Goal: Task Accomplishment & Management: Use online tool/utility

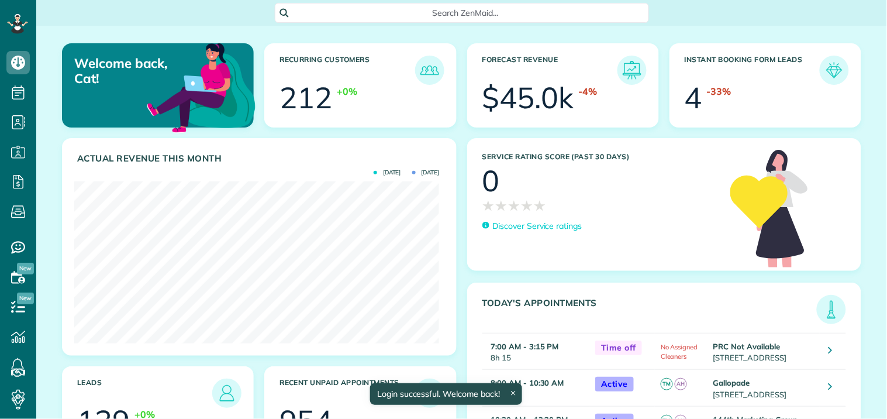
scroll to position [162, 365]
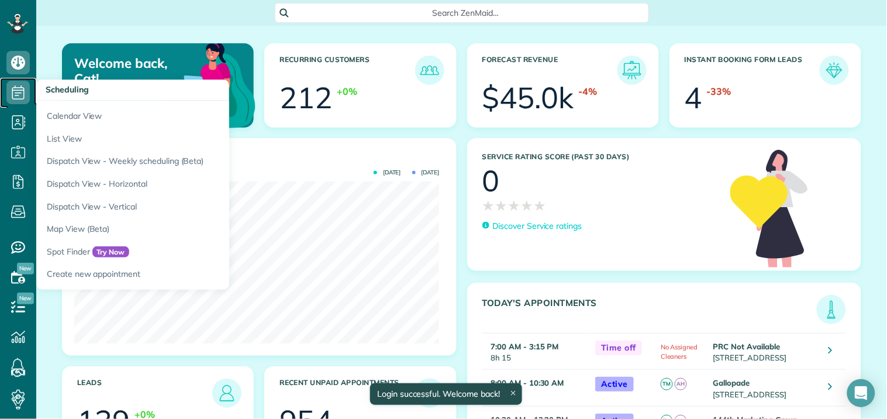
click at [14, 90] on use at bounding box center [18, 92] width 12 height 14
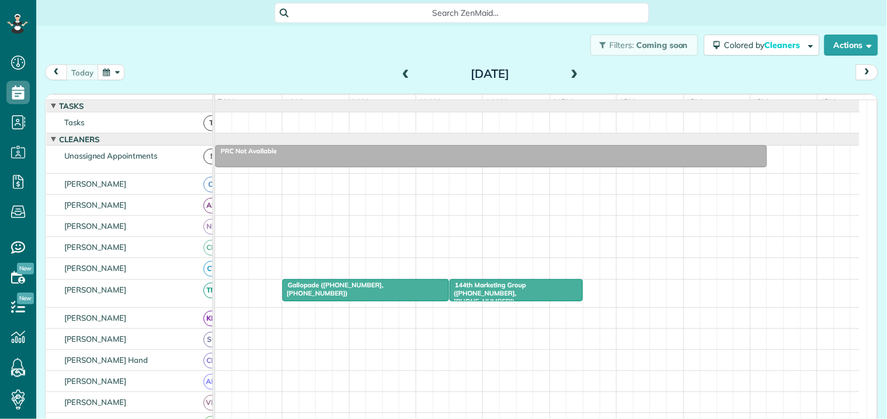
scroll to position [5, 5]
click at [109, 73] on button "button" at bounding box center [111, 72] width 27 height 16
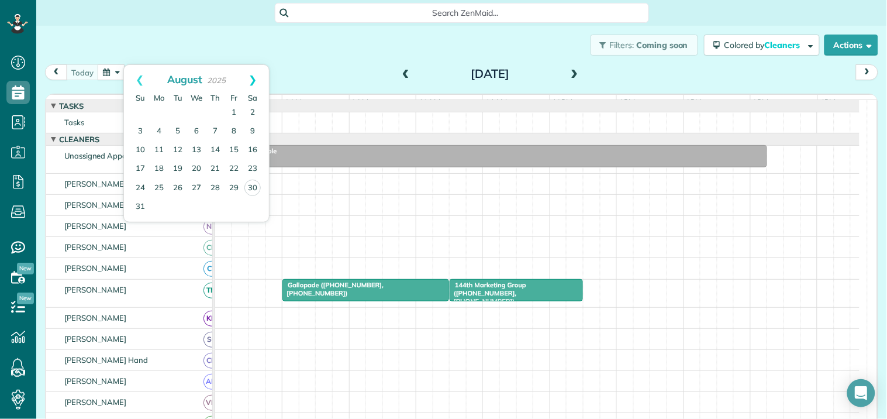
click at [253, 74] on link "Next" at bounding box center [253, 79] width 32 height 29
click at [177, 109] on link "2" at bounding box center [177, 112] width 19 height 19
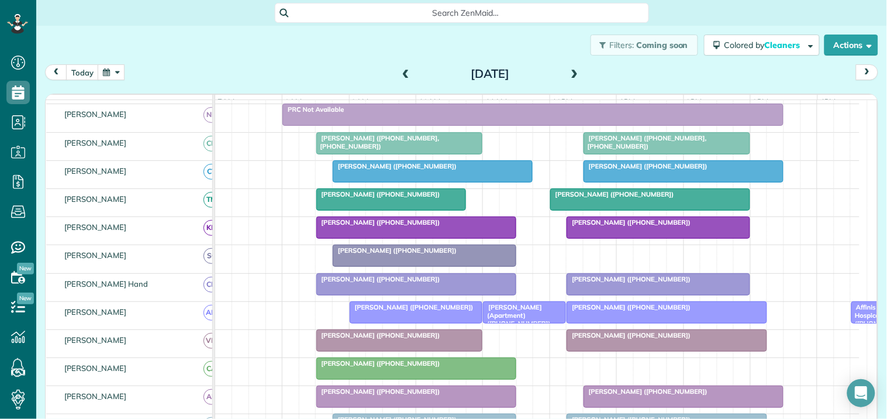
scroll to position [19, 0]
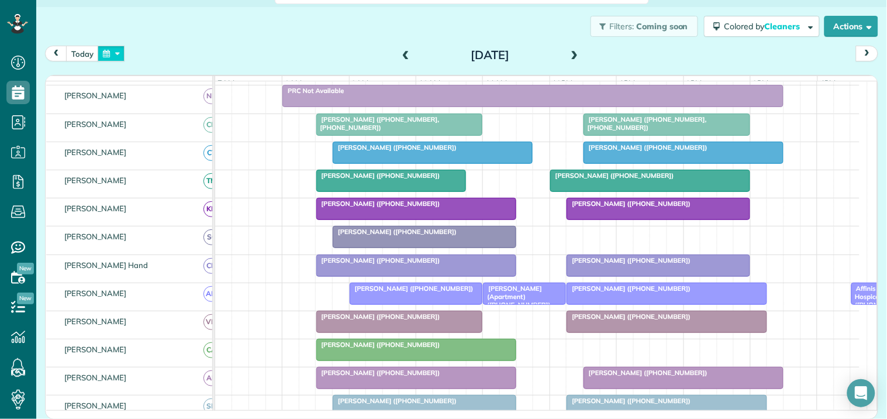
click at [116, 53] on button "button" at bounding box center [111, 54] width 27 height 16
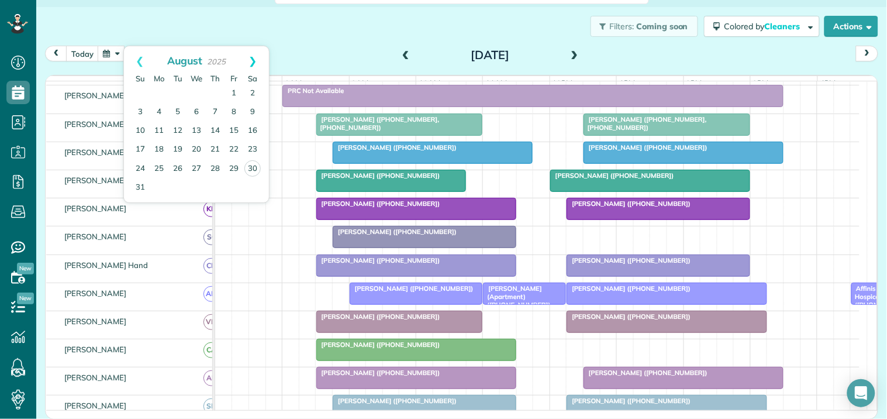
click at [256, 60] on link "Next" at bounding box center [253, 60] width 32 height 29
click at [141, 112] on link "7" at bounding box center [140, 112] width 19 height 19
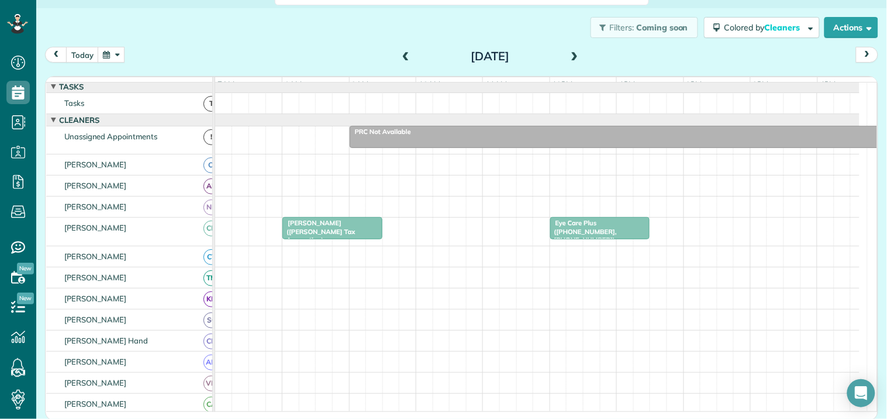
scroll to position [0, 0]
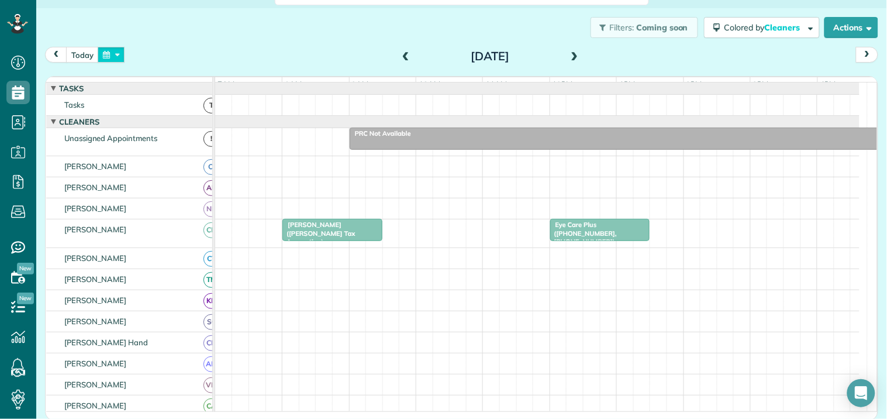
click at [113, 54] on button "button" at bounding box center [111, 55] width 27 height 16
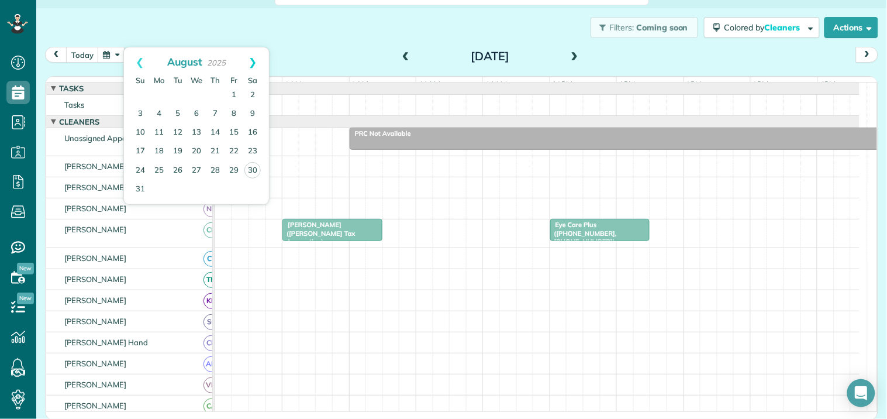
click at [253, 61] on link "Next" at bounding box center [253, 61] width 32 height 29
click at [178, 94] on link "2" at bounding box center [177, 95] width 19 height 19
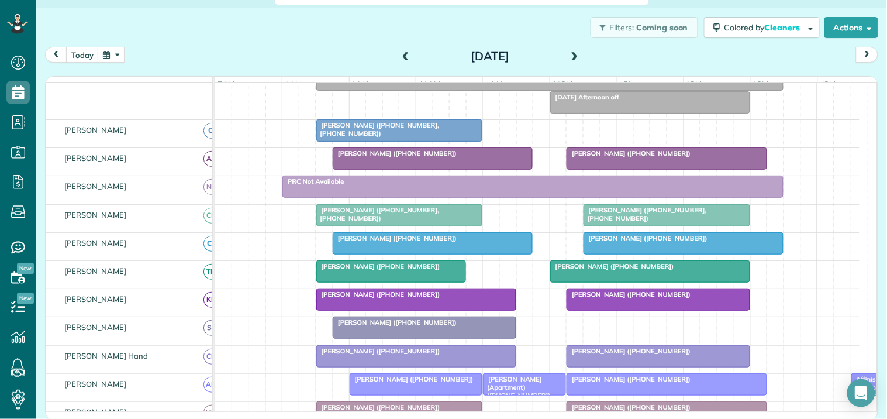
scroll to position [195, 0]
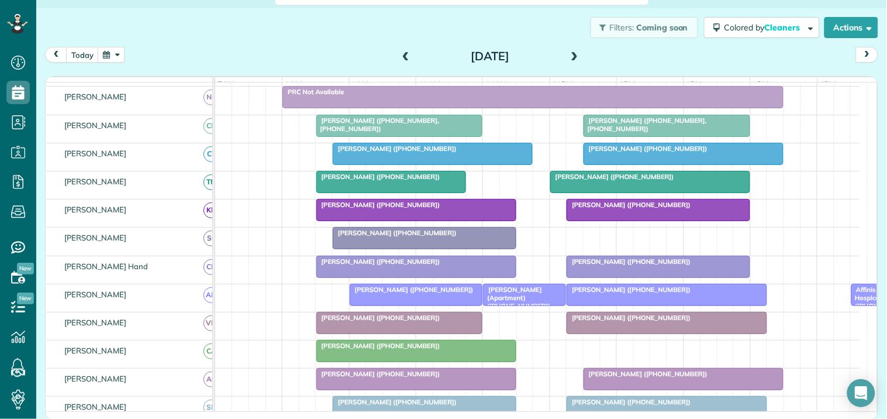
click at [568, 51] on span at bounding box center [574, 56] width 13 height 11
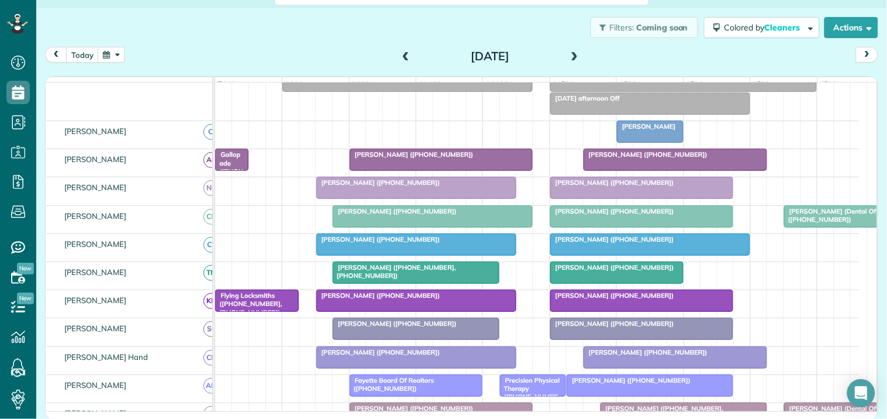
scroll to position [0, 0]
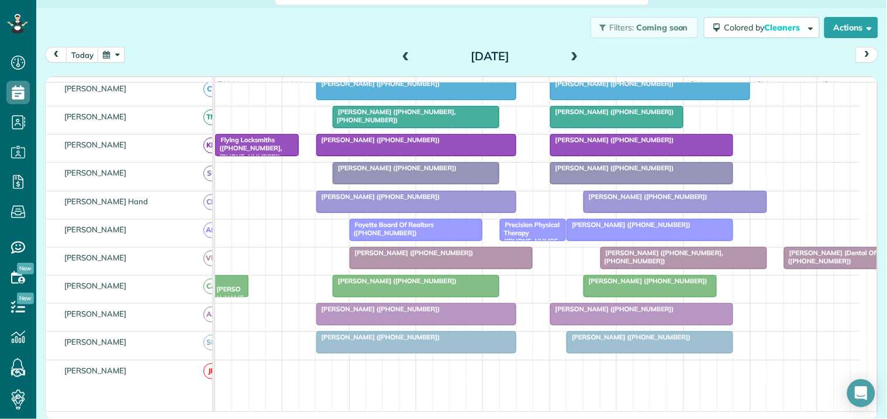
click at [574, 53] on span at bounding box center [574, 56] width 13 height 11
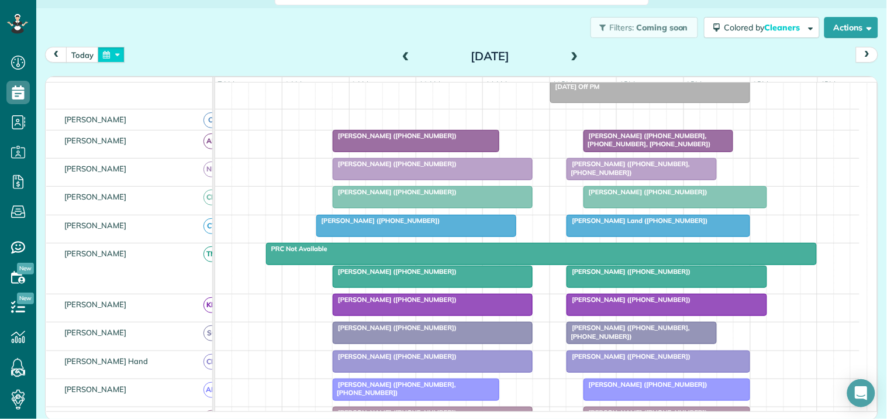
click at [104, 54] on button "button" at bounding box center [111, 55] width 27 height 16
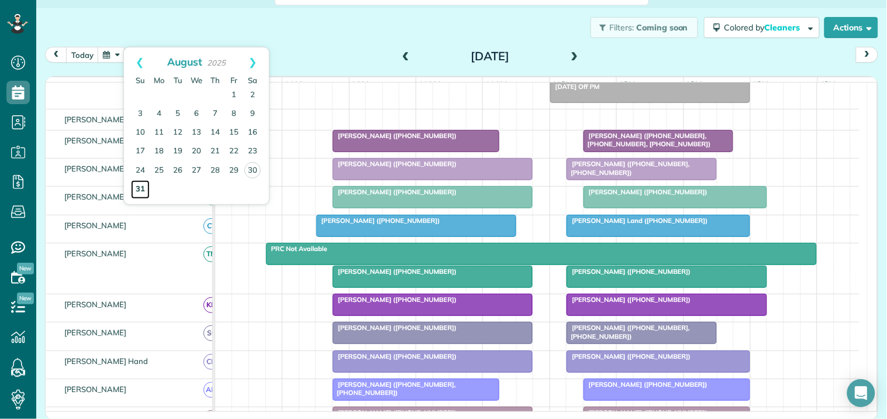
click at [136, 191] on link "31" at bounding box center [140, 189] width 19 height 19
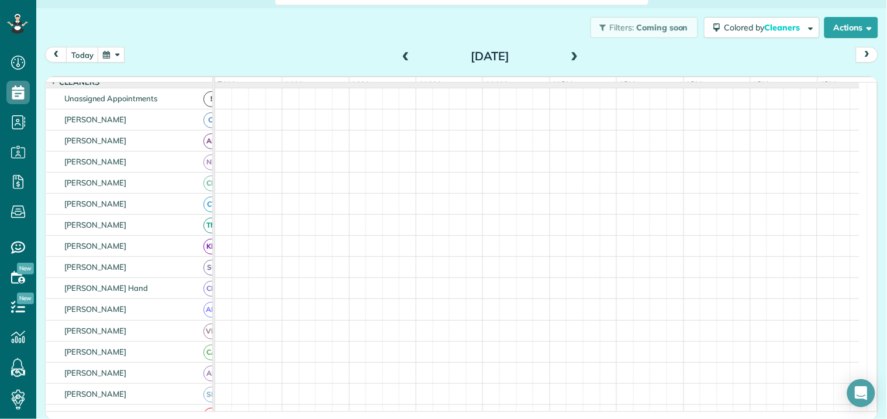
scroll to position [47, 0]
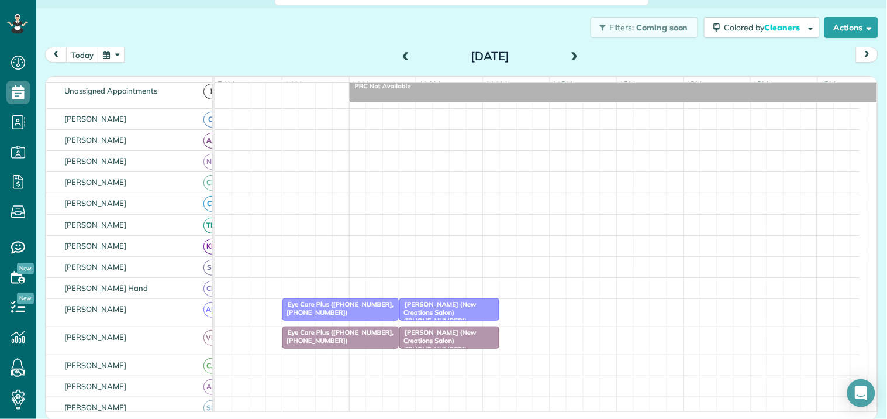
click at [447, 317] on span "[PERSON_NAME] (New Creations Salon) ([PHONE_NUMBER])" at bounding box center [437, 312] width 77 height 25
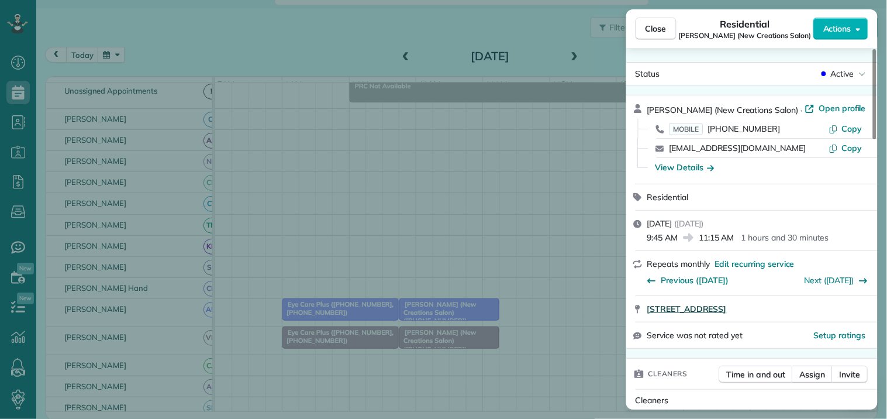
click at [727, 305] on span "[STREET_ADDRESS]" at bounding box center [687, 309] width 80 height 12
click at [664, 30] on span "Close" at bounding box center [655, 29] width 21 height 12
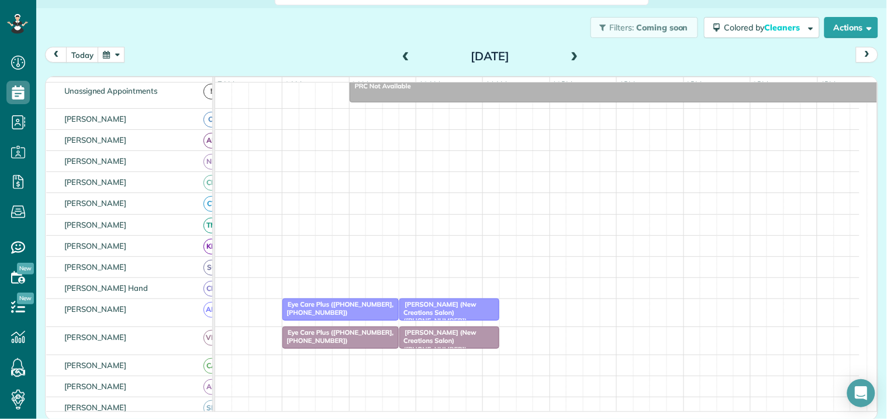
click at [345, 317] on div "Eye Care Plus ([PHONE_NUMBER], [PHONE_NUMBER])" at bounding box center [340, 308] width 109 height 17
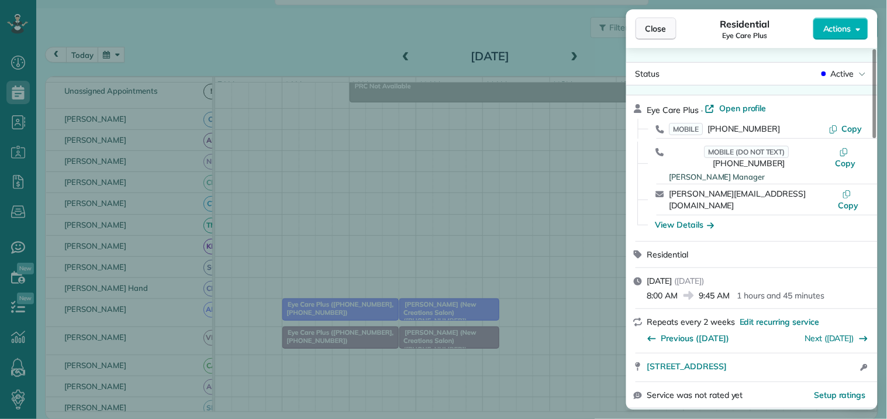
click at [661, 30] on span "Close" at bounding box center [655, 29] width 21 height 12
